Goal: Information Seeking & Learning: Learn about a topic

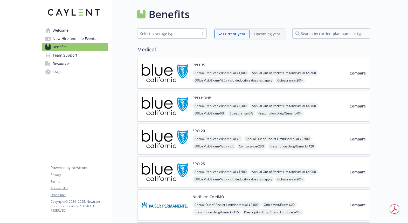
click at [56, 76] on div "Welcome New Hire and Life Events Benefits Team Support Resources FAQs Privacy T…" at bounding box center [75, 43] width 74 height 86
click at [59, 70] on span "FAQs" at bounding box center [57, 72] width 9 height 8
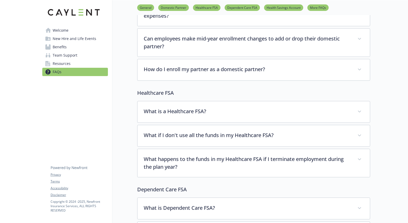
scroll to position [171, 0]
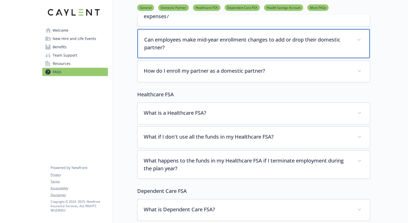
click at [181, 54] on div "Can employees make mid-year enrollment changes to add or drop their domestic pa…" at bounding box center [254, 43] width 233 height 29
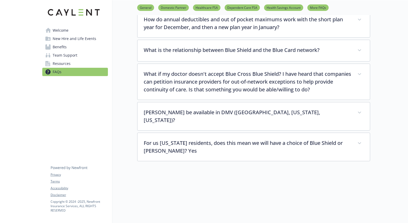
scroll to position [1267, 0]
